Goal: Navigation & Orientation: Find specific page/section

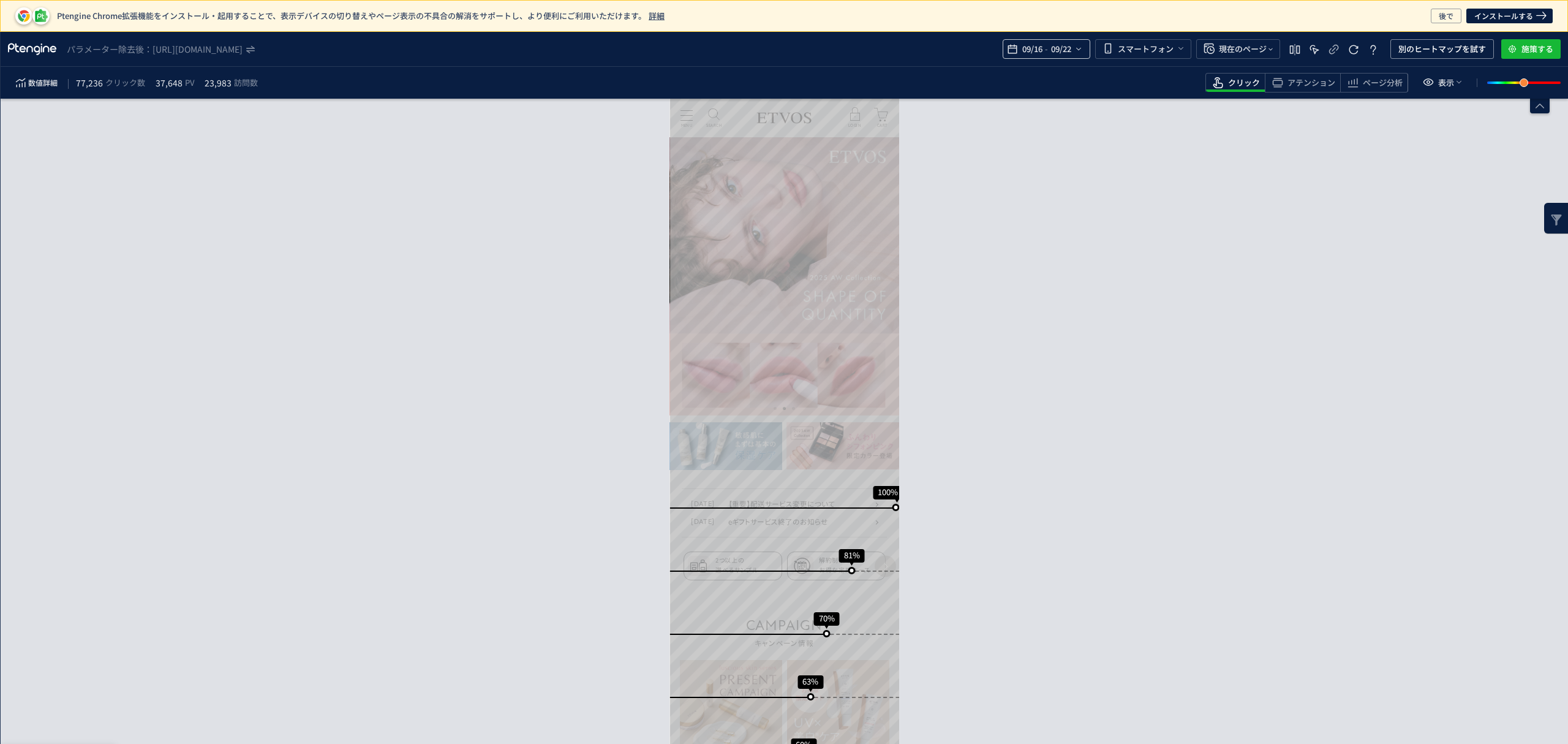
click at [1081, 47] on icon "heatmap-top-bar" at bounding box center [1078, 48] width 10 height 10
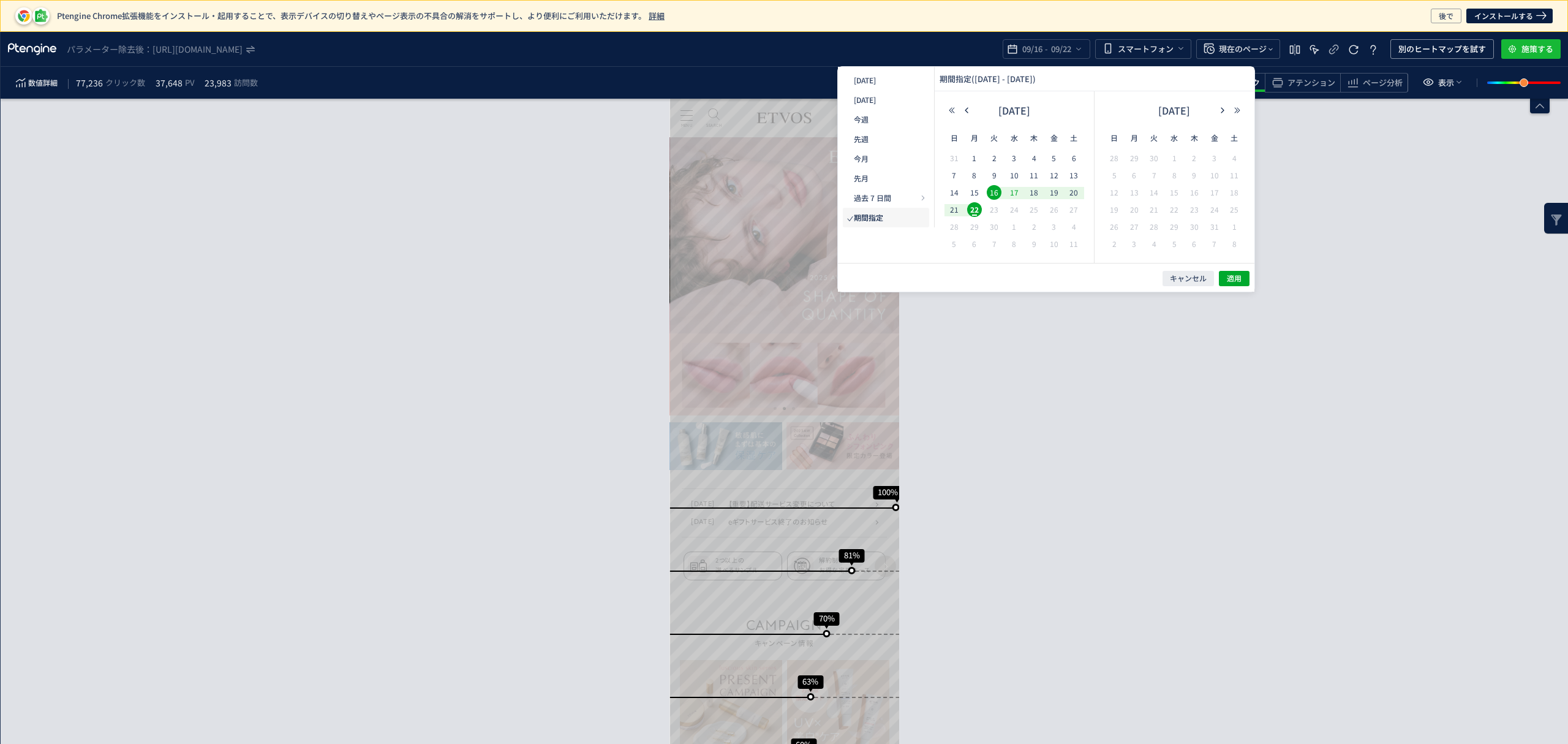
click at [1007, 191] on span "17" at bounding box center [1014, 192] width 15 height 15
drag, startPoint x: 978, startPoint y: 206, endPoint x: 974, endPoint y: 211, distance: 6.4
click at [979, 206] on span "22" at bounding box center [974, 209] width 15 height 15
click at [1240, 282] on span "適用" at bounding box center [1234, 279] width 15 height 10
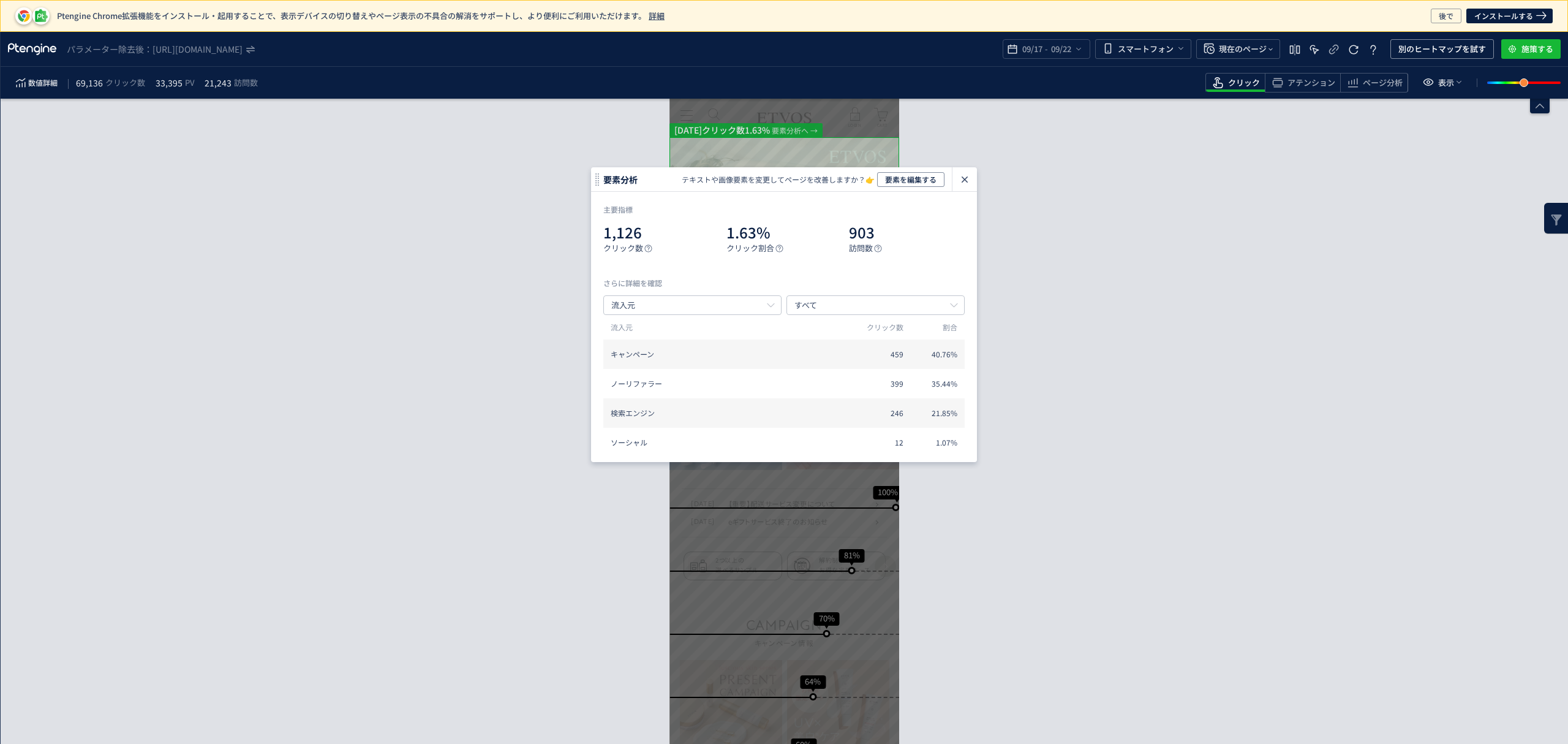
click at [1252, 182] on div "スクロール到達率 100% スクロール到達率 81% スクロール到達率 70% スクロール到達率 64% スクロール到達率 60% スクロール到達率 58% …" at bounding box center [784, 421] width 1567 height 645
click at [1430, 45] on span "別のヒートマップを試す" at bounding box center [1442, 49] width 88 height 19
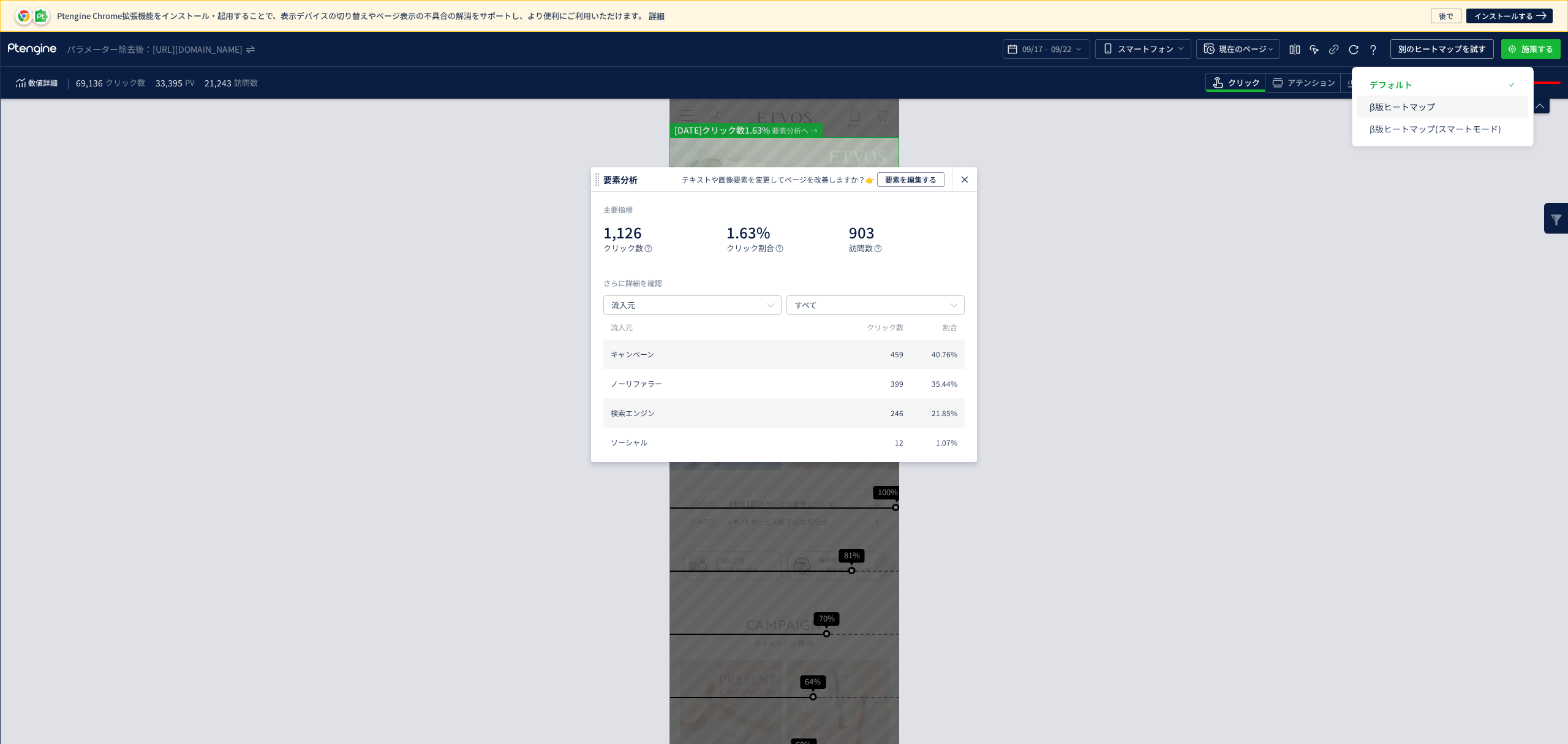
click at [1415, 101] on p "β版ヒートマップ" at bounding box center [1436, 107] width 132 height 22
